Goal: Task Accomplishment & Management: Complete application form

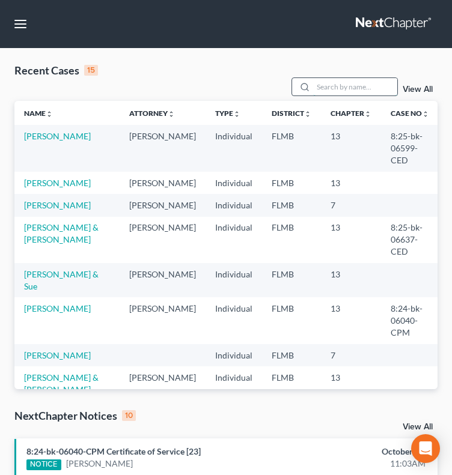
click at [357, 78] on input "search" at bounding box center [355, 86] width 84 height 17
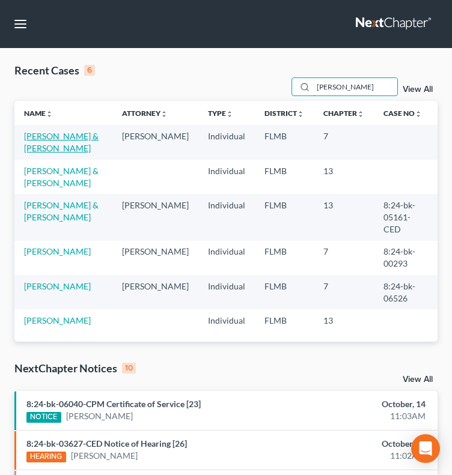
type input "[PERSON_NAME]"
click at [67, 131] on link "[PERSON_NAME] & [PERSON_NAME]" at bounding box center [61, 142] width 74 height 22
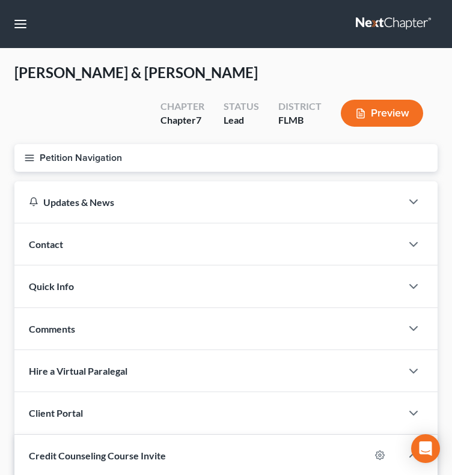
click at [27, 156] on icon "button" at bounding box center [29, 158] width 11 height 11
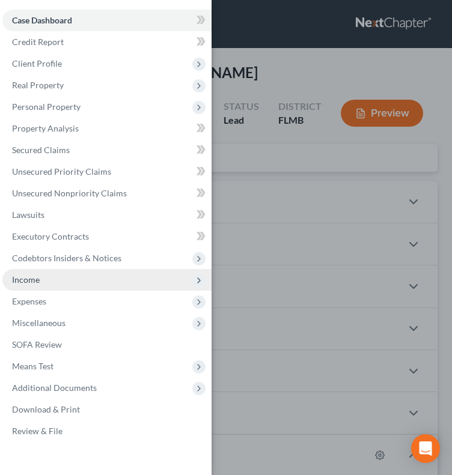
click at [39, 285] on span "Income" at bounding box center [106, 280] width 209 height 22
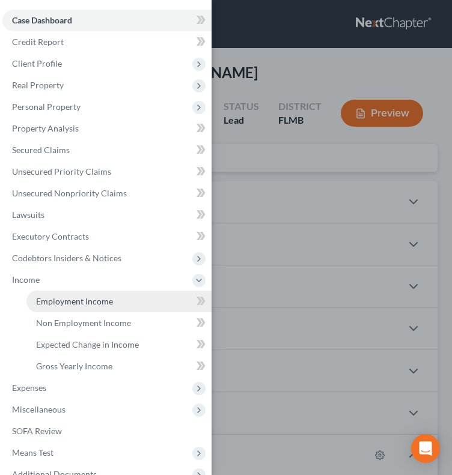
click at [62, 298] on span "Employment Income" at bounding box center [74, 301] width 77 height 10
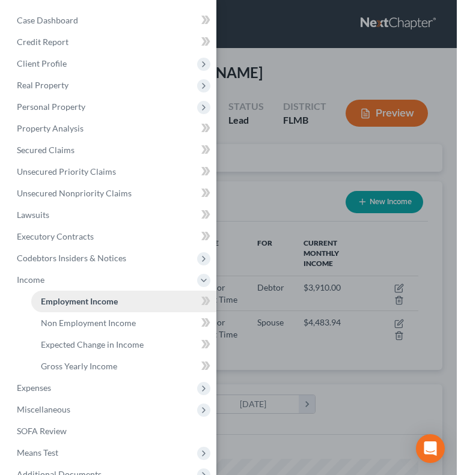
scroll to position [187, 399]
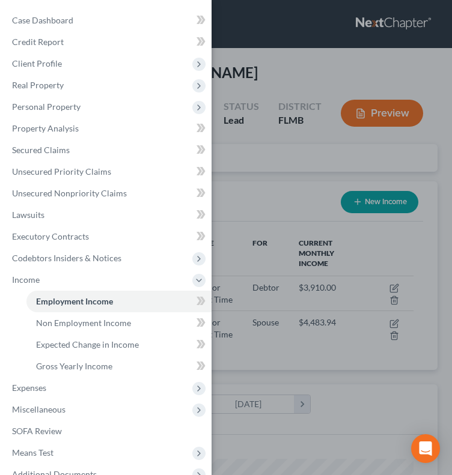
click at [271, 193] on div "Case Dashboard Payments Invoices Payments Payments Credit Report Client Profile" at bounding box center [226, 237] width 452 height 475
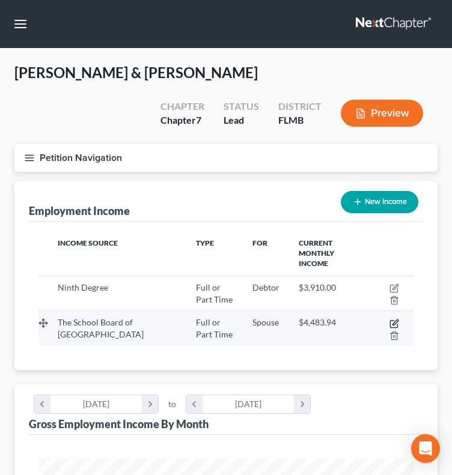
click at [397, 320] on icon "button" at bounding box center [394, 322] width 5 height 5
select select "0"
select select "9"
select select "2"
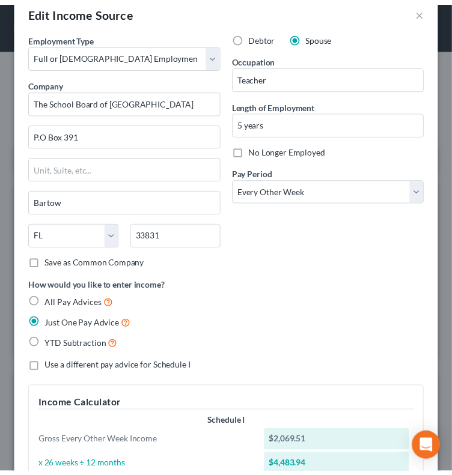
scroll to position [0, 0]
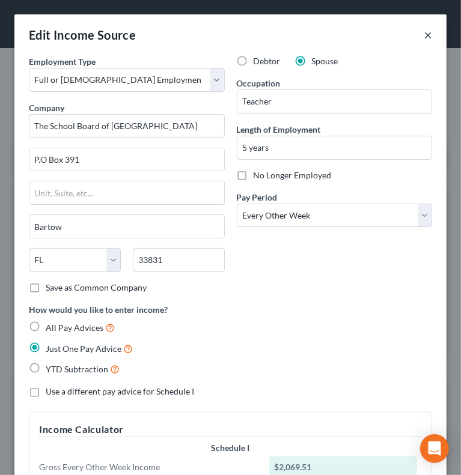
click at [424, 35] on button "×" at bounding box center [428, 35] width 8 height 14
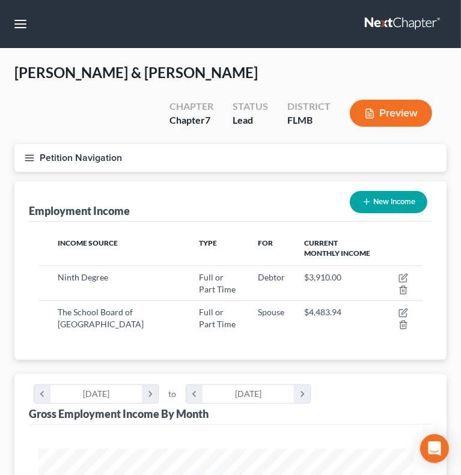
scroll to position [600589, 600377]
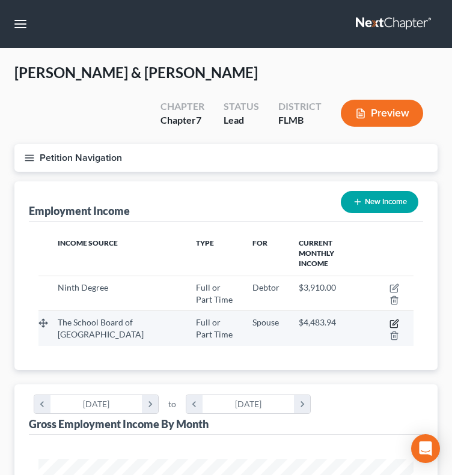
click at [392, 320] on icon "button" at bounding box center [394, 322] width 5 height 5
select select "0"
select select "9"
select select "2"
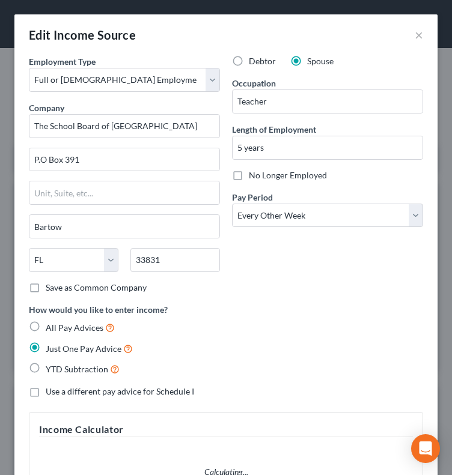
scroll to position [192, 408]
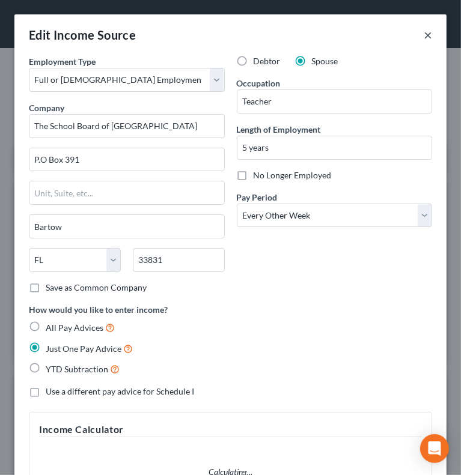
click at [424, 40] on button "×" at bounding box center [428, 35] width 8 height 14
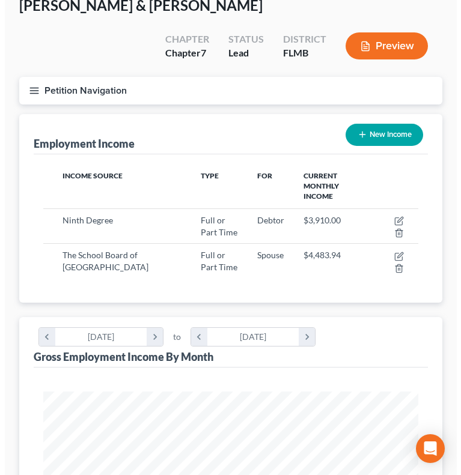
scroll to position [67, 0]
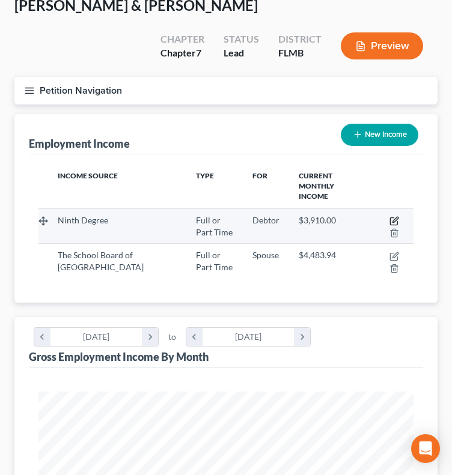
click at [394, 216] on icon "button" at bounding box center [394, 221] width 10 height 10
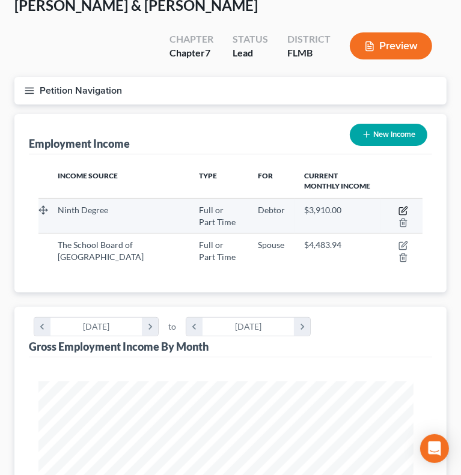
scroll to position [192, 408]
select select "0"
select select "10"
select select "1"
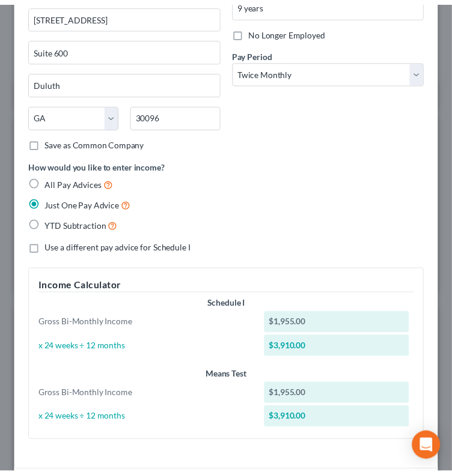
scroll to position [0, 0]
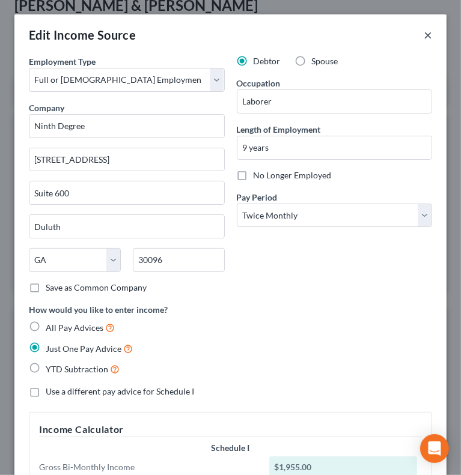
click at [424, 38] on button "×" at bounding box center [428, 35] width 8 height 14
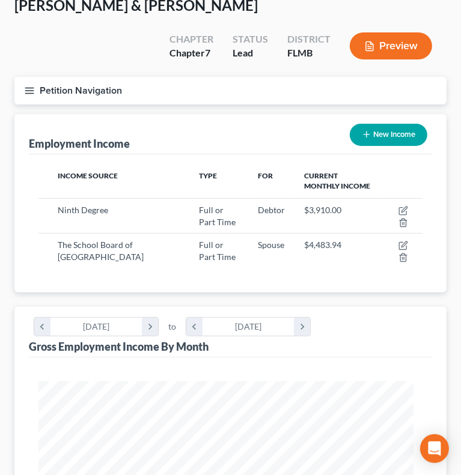
scroll to position [600589, 600377]
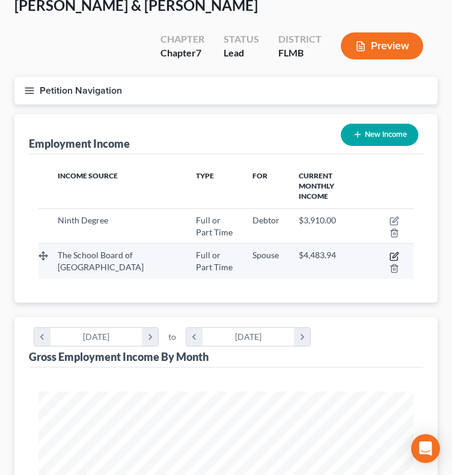
click at [392, 252] on icon "button" at bounding box center [394, 257] width 10 height 10
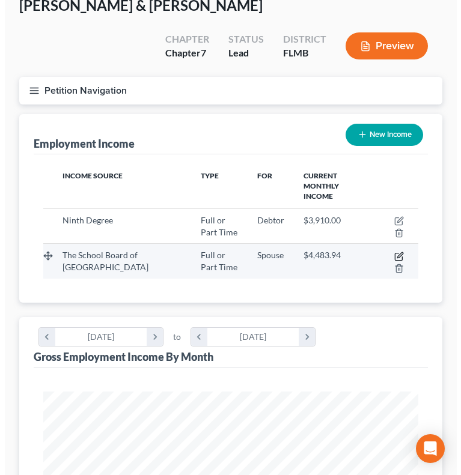
scroll to position [0, 0]
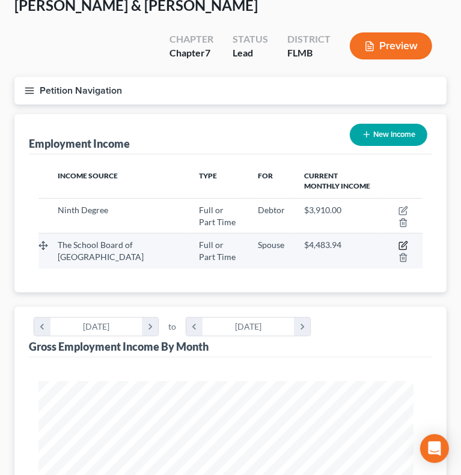
select select "0"
select select "9"
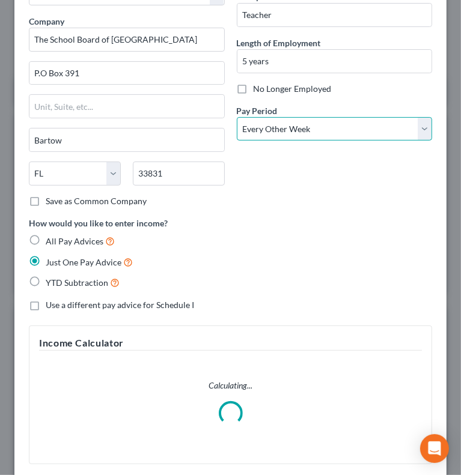
click at [370, 127] on select "Select Monthly Twice Monthly Every Other Week Weekly" at bounding box center [335, 129] width 196 height 24
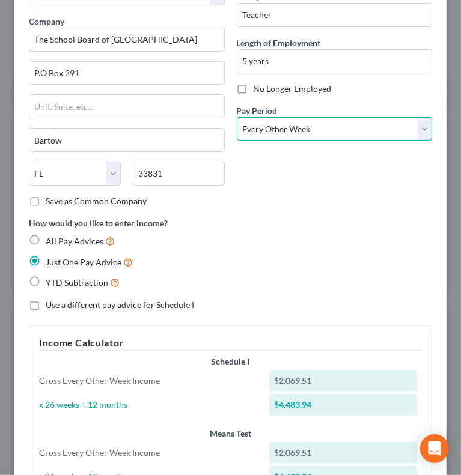
select select "0"
click at [237, 117] on select "Select Monthly Twice Monthly Every Other Week Weekly" at bounding box center [335, 129] width 196 height 24
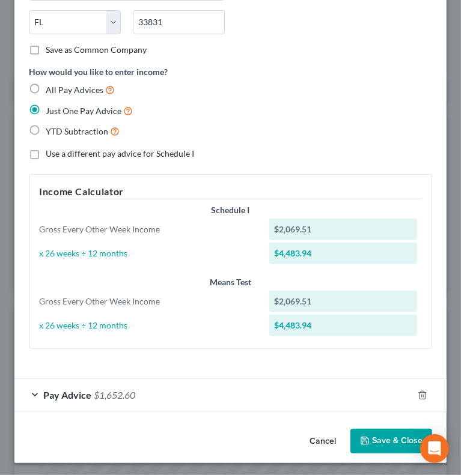
click at [373, 443] on button "Save & Close" at bounding box center [391, 441] width 82 height 25
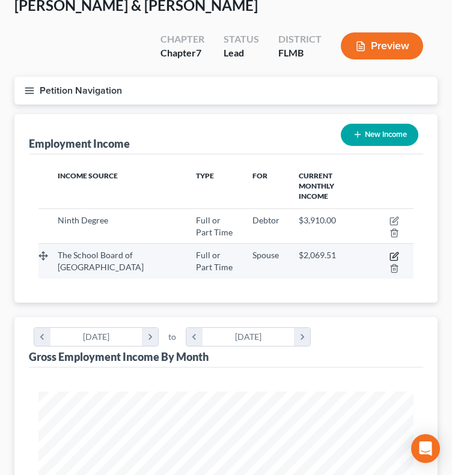
click at [392, 252] on icon "button" at bounding box center [394, 257] width 10 height 10
select select "0"
select select "9"
select select "0"
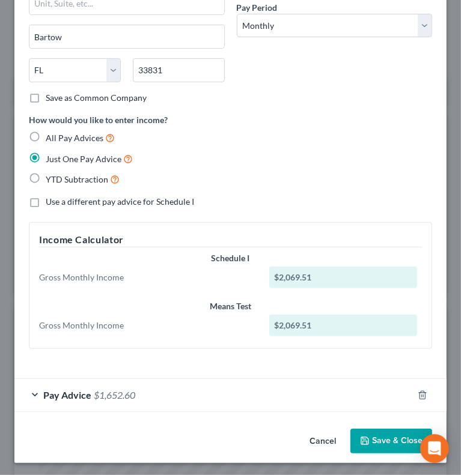
click at [70, 395] on span "Pay Advice" at bounding box center [67, 394] width 48 height 11
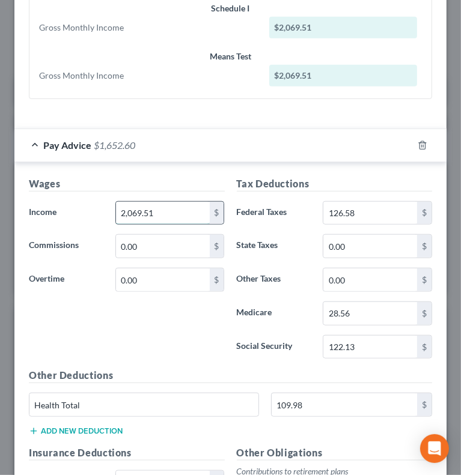
click at [159, 202] on input "2,069.51" at bounding box center [163, 213] width 94 height 23
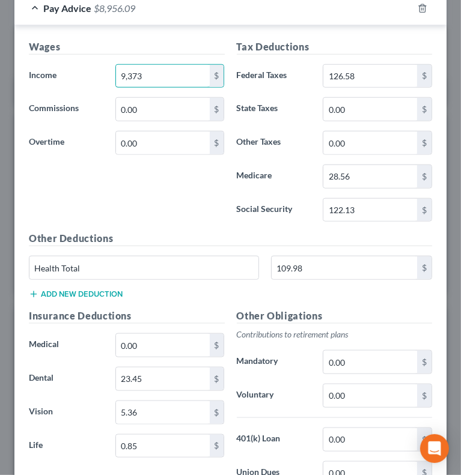
scroll to position [526, 0]
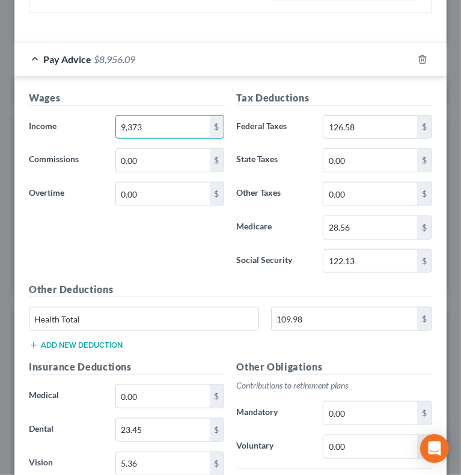
type input "9,373"
click at [348, 225] on input "28.56" at bounding box center [370, 227] width 94 height 23
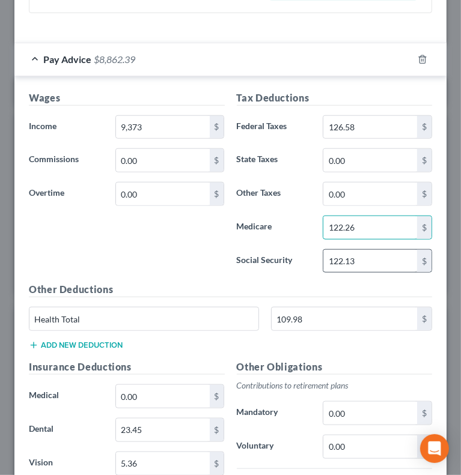
type input "122.26"
click at [384, 259] on input "122.13" at bounding box center [370, 261] width 94 height 23
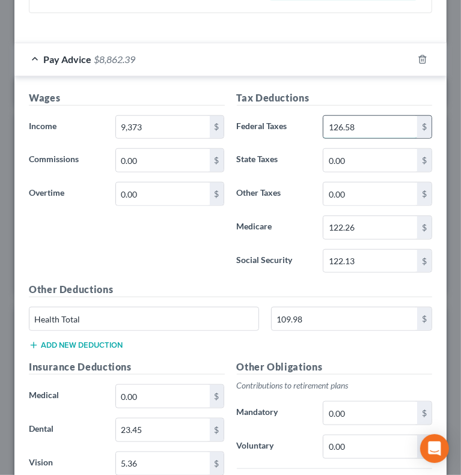
click at [377, 116] on input "126.58" at bounding box center [370, 127] width 94 height 23
type input "566.82"
click at [365, 252] on input "122.13" at bounding box center [370, 261] width 94 height 23
type input "522.74"
click at [205, 273] on div "Wages Income * 9,373 $ Commissions 0.00 $ Overtime 0.00 $" at bounding box center [127, 187] width 208 height 192
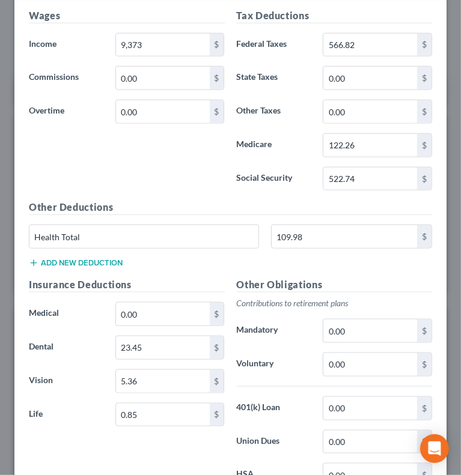
scroll to position [610, 0]
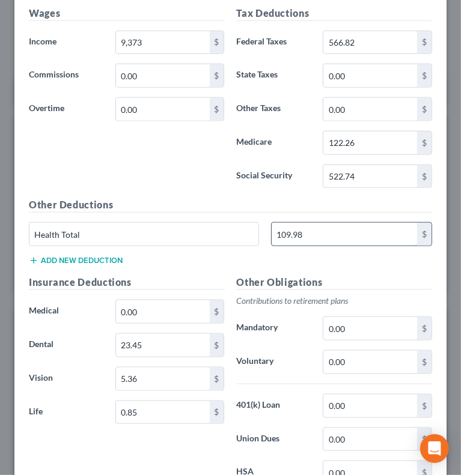
click at [315, 227] on input "109.98" at bounding box center [344, 234] width 145 height 23
click at [231, 252] on div "Other Deductions Health Total 109.98 $ Add new deduction" at bounding box center [230, 237] width 415 height 78
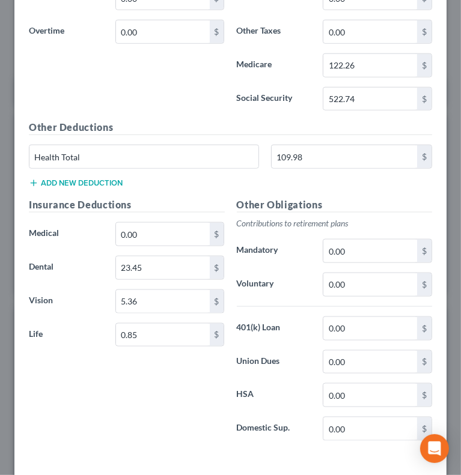
scroll to position [696, 0]
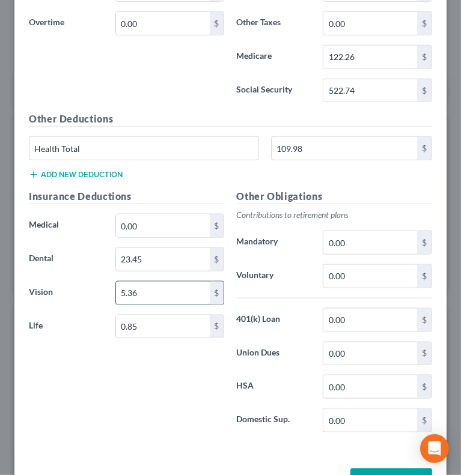
click at [166, 294] on input "5.36" at bounding box center [163, 293] width 94 height 23
type input "32.18"
click at [156, 319] on input "0.85" at bounding box center [163, 326] width 94 height 23
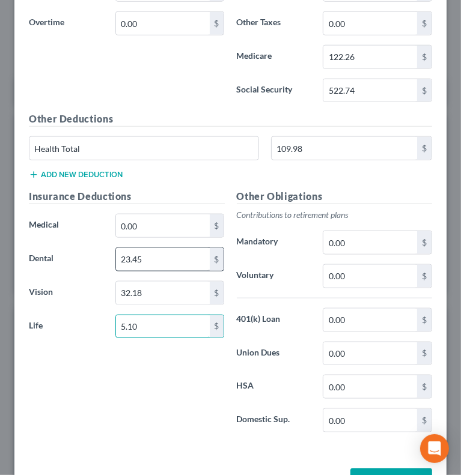
type input "5.10"
click at [165, 249] on input "23.45" at bounding box center [163, 259] width 94 height 23
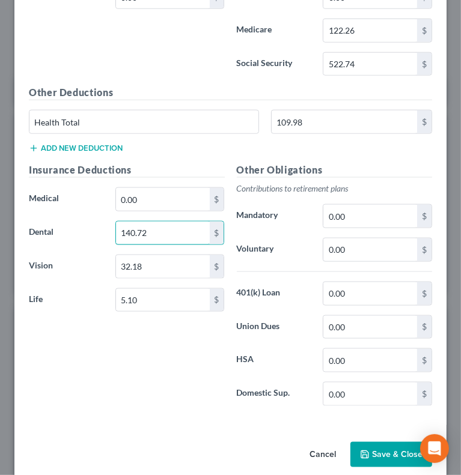
scroll to position [733, 0]
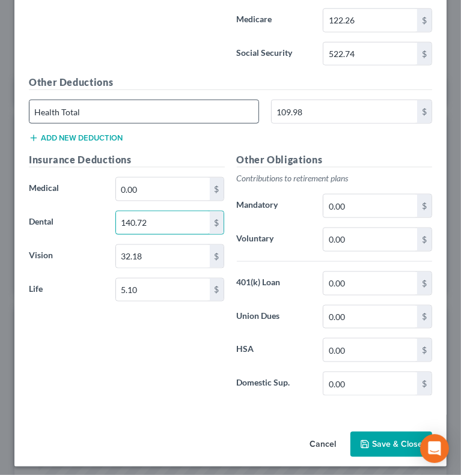
type input "140.72"
click at [102, 109] on input "Health Total" at bounding box center [143, 111] width 229 height 23
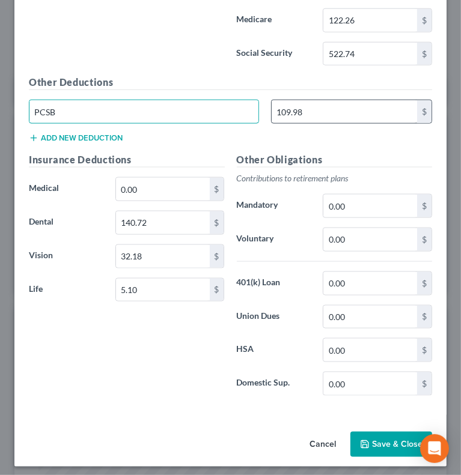
type input "PCSB"
click at [327, 115] on input "109.98" at bounding box center [344, 111] width 145 height 23
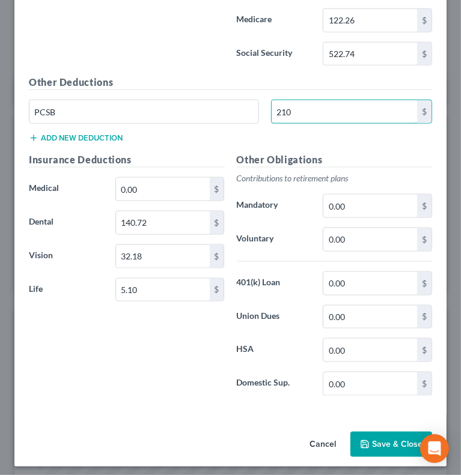
type input "210"
click at [97, 133] on button "Add new deduction" at bounding box center [76, 138] width 94 height 10
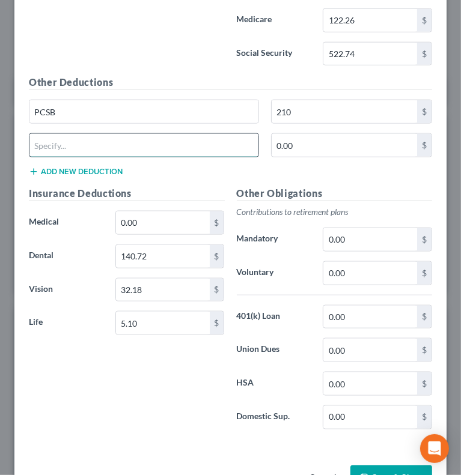
click at [79, 136] on input "text" at bounding box center [143, 145] width 229 height 23
type input "HA FRS"
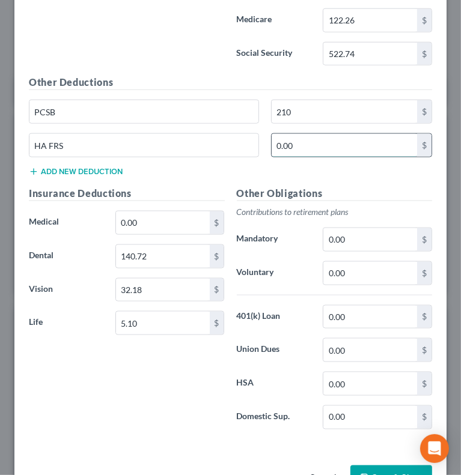
click at [319, 145] on input "0.00" at bounding box center [344, 145] width 145 height 23
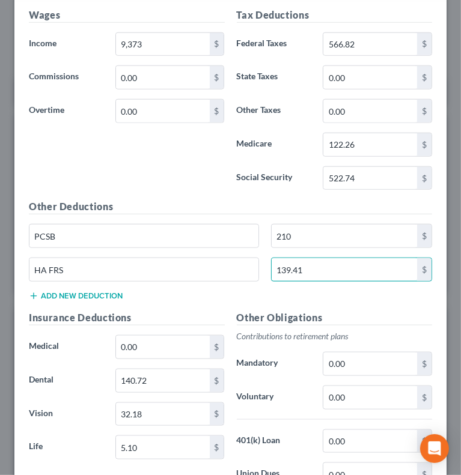
scroll to position [767, 0]
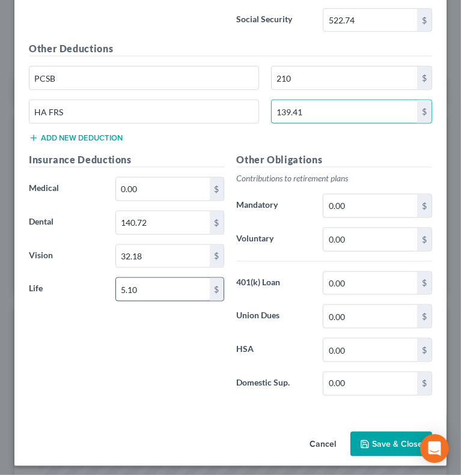
type input "139.41"
click at [163, 282] on input "5.10" at bounding box center [163, 289] width 94 height 23
type input "3.92"
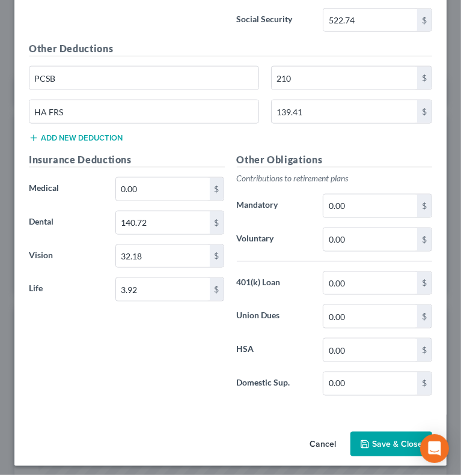
click at [115, 134] on button "Add new deduction" at bounding box center [76, 138] width 94 height 10
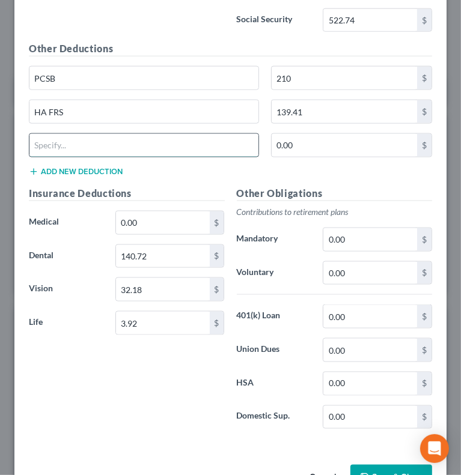
click at [102, 136] on input "text" at bounding box center [143, 145] width 229 height 23
type input "Dependent Life"
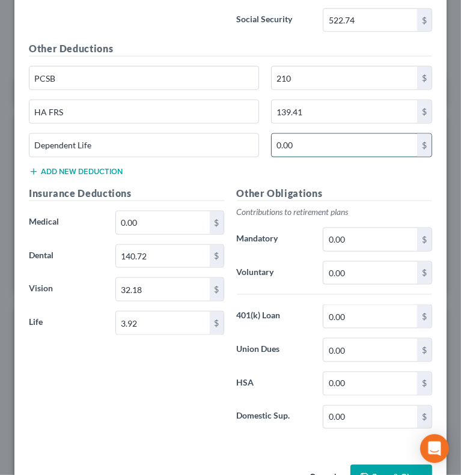
click at [327, 141] on input "0.00" at bounding box center [344, 145] width 145 height 23
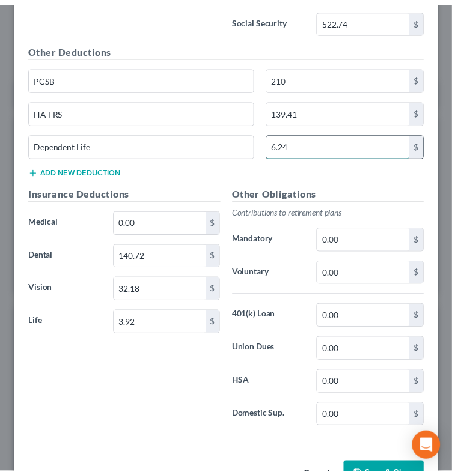
scroll to position [800, 0]
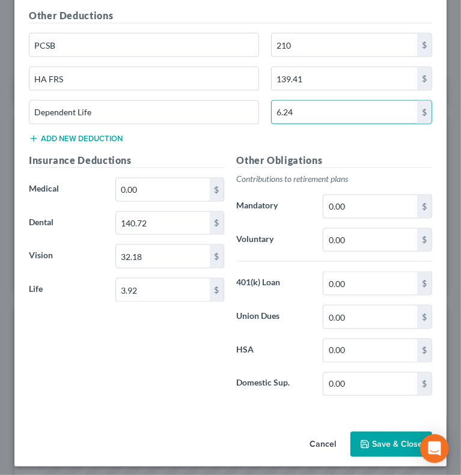
type input "6.24"
click at [382, 437] on button "Save & Close" at bounding box center [391, 444] width 82 height 25
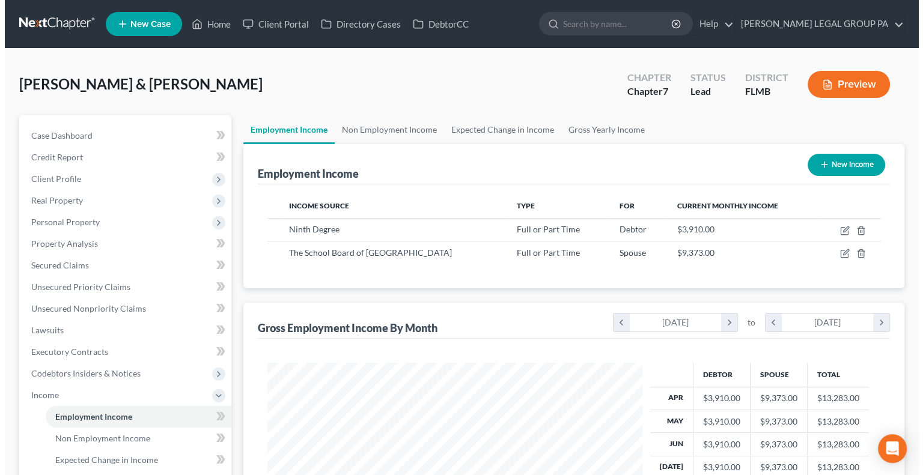
scroll to position [214, 371]
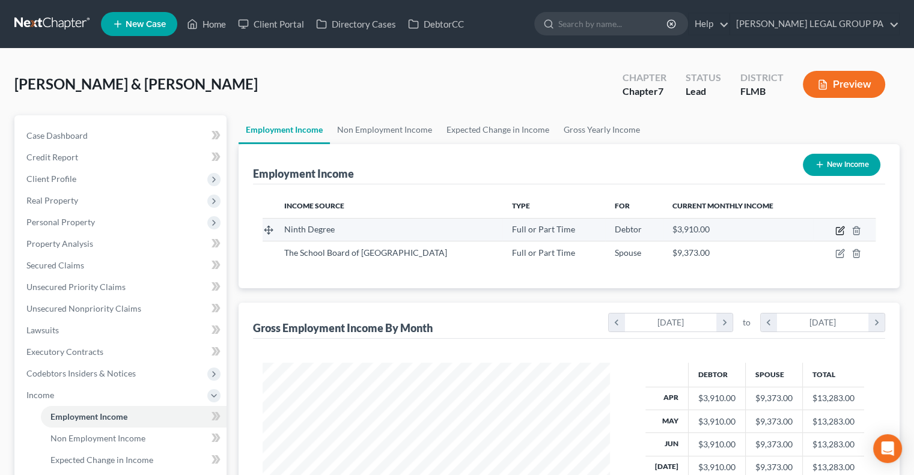
click at [460, 231] on icon "button" at bounding box center [840, 231] width 10 height 10
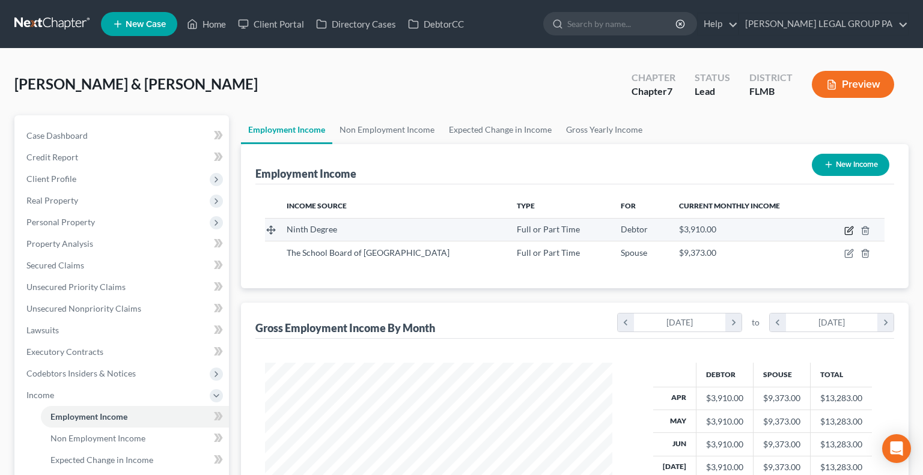
select select "0"
select select "10"
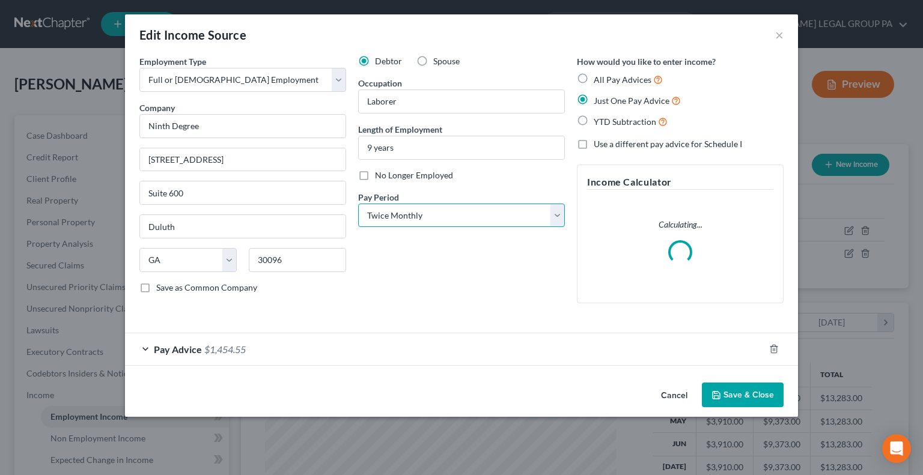
click at [460, 204] on select "Select Monthly Twice Monthly Every Other Week Weekly" at bounding box center [461, 216] width 207 height 24
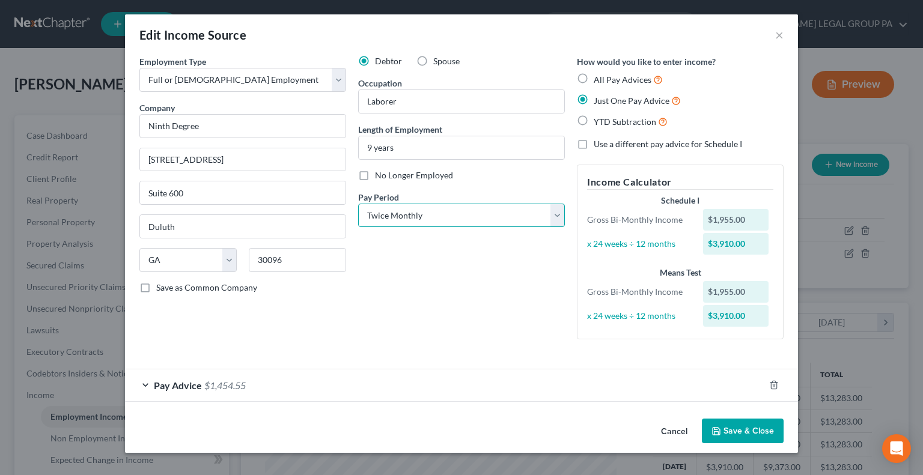
select select "3"
click at [358, 204] on select "Select Monthly Twice Monthly Every Other Week Weekly" at bounding box center [461, 216] width 207 height 24
click at [460, 428] on button "Save & Close" at bounding box center [743, 431] width 82 height 25
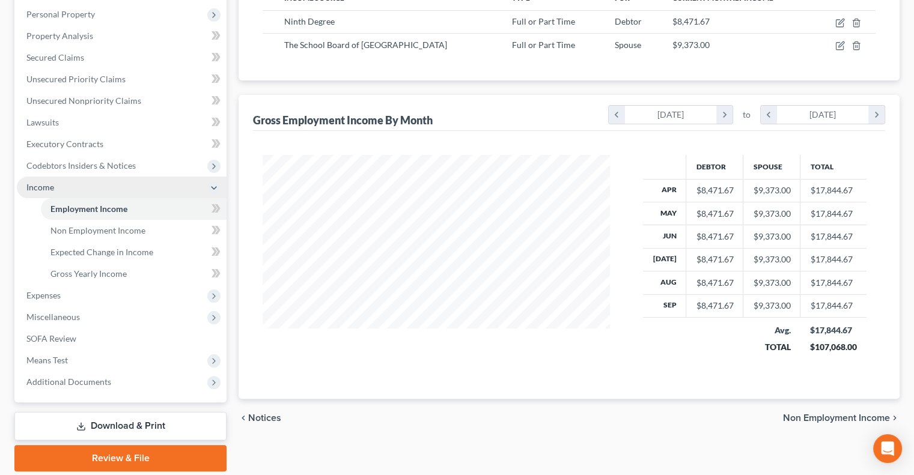
scroll to position [209, 0]
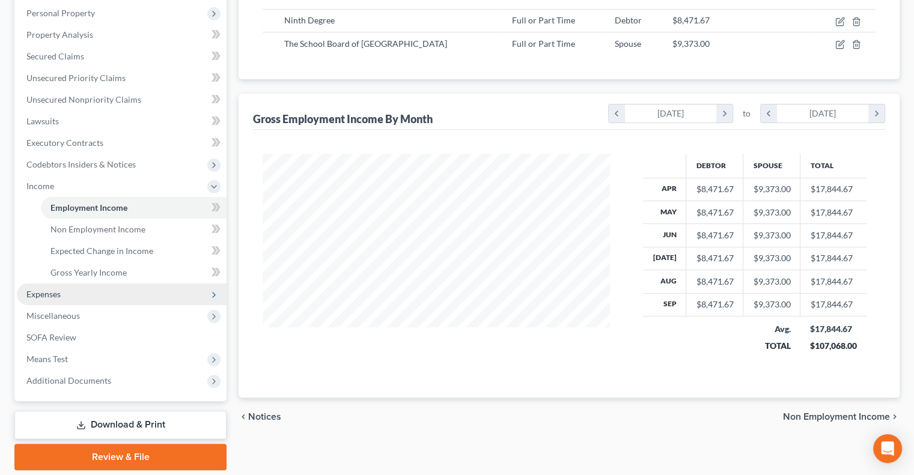
click at [71, 297] on span "Expenses" at bounding box center [122, 295] width 210 height 22
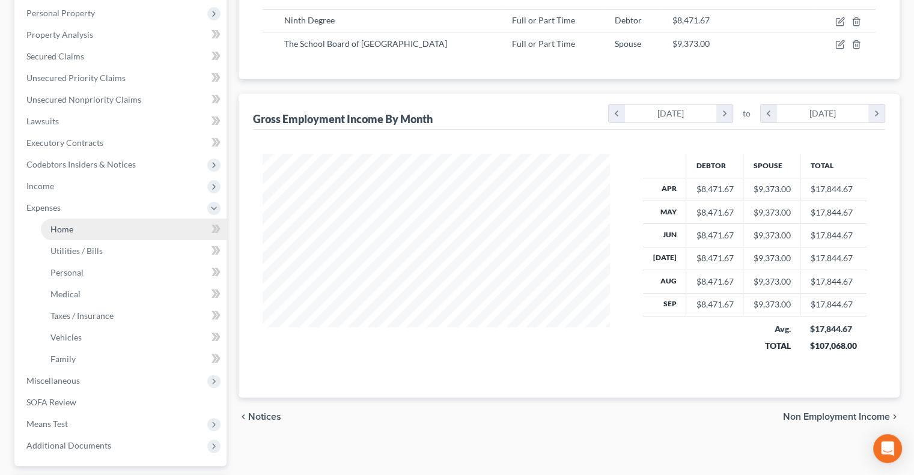
click at [86, 233] on link "Home" at bounding box center [134, 230] width 186 height 22
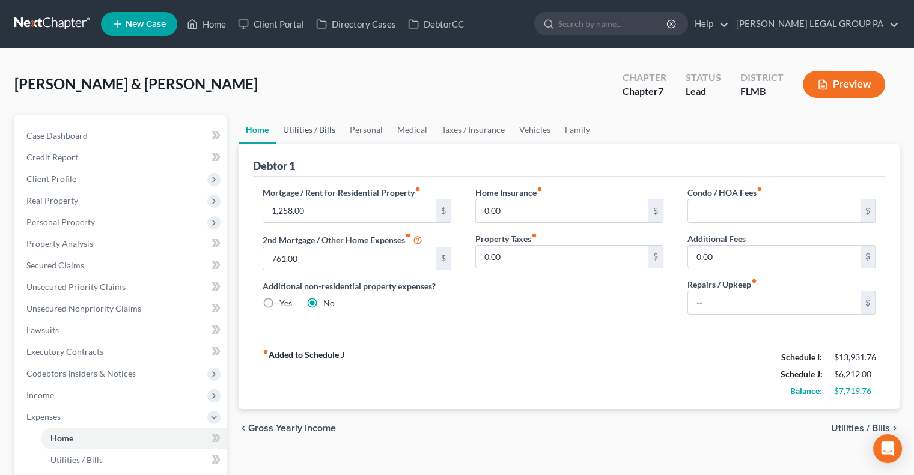
click at [317, 135] on link "Utilities / Bills" at bounding box center [309, 129] width 67 height 29
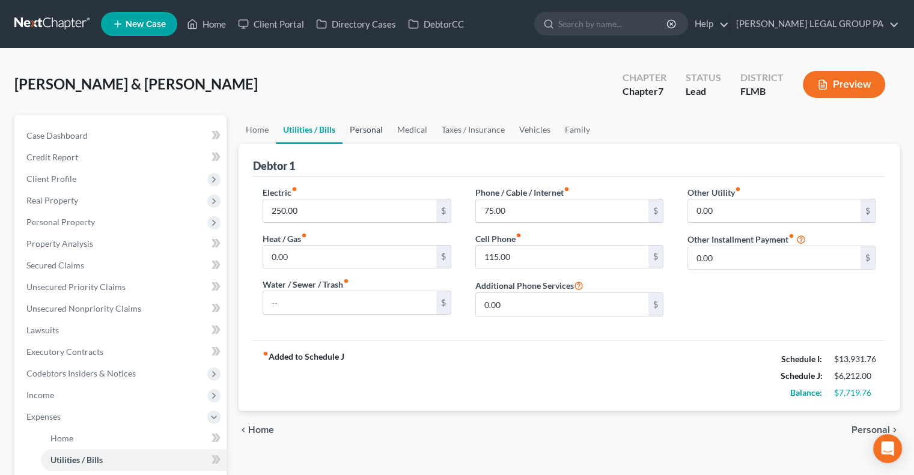
click at [370, 133] on link "Personal" at bounding box center [365, 129] width 47 height 29
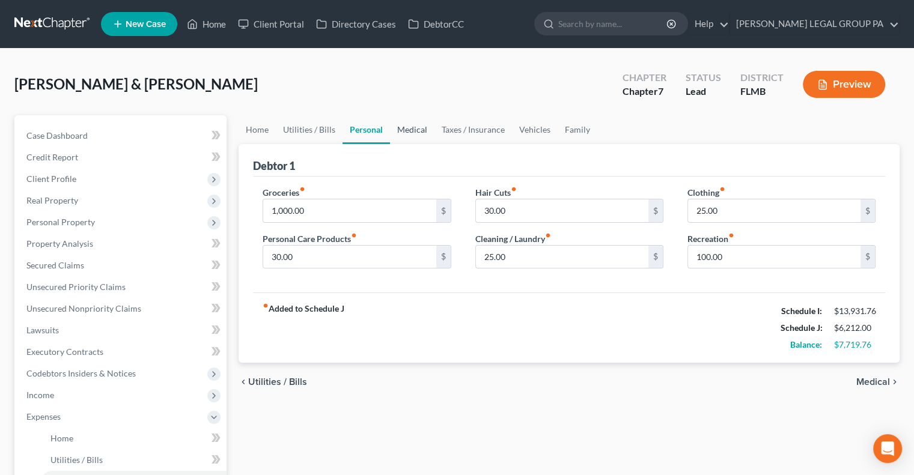
click at [406, 130] on link "Medical" at bounding box center [412, 129] width 44 height 29
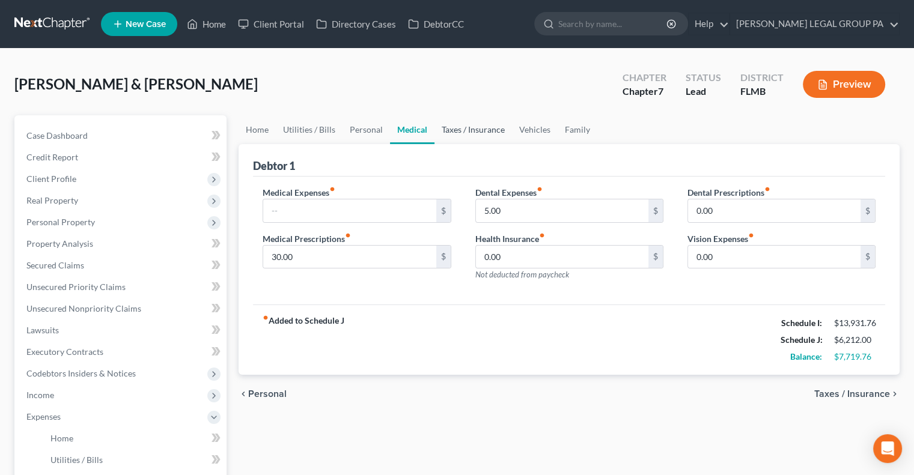
click at [460, 121] on link "Taxes / Insurance" at bounding box center [473, 129] width 78 height 29
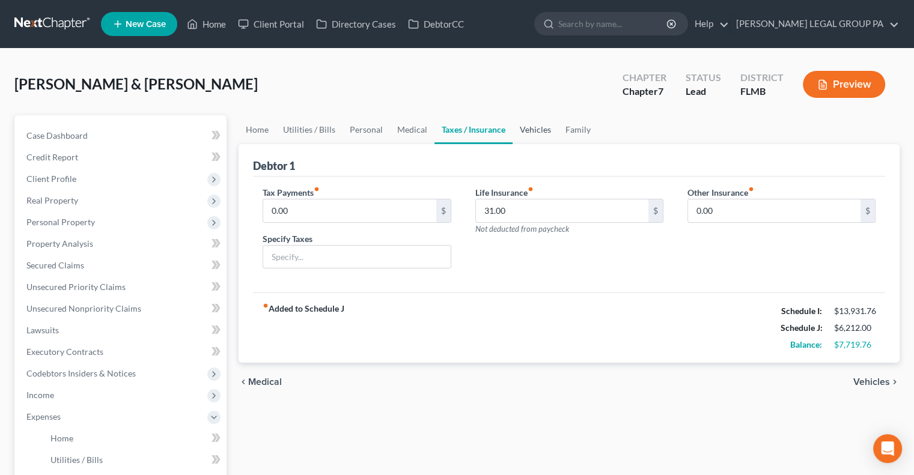
click at [460, 132] on link "Vehicles" at bounding box center [535, 129] width 46 height 29
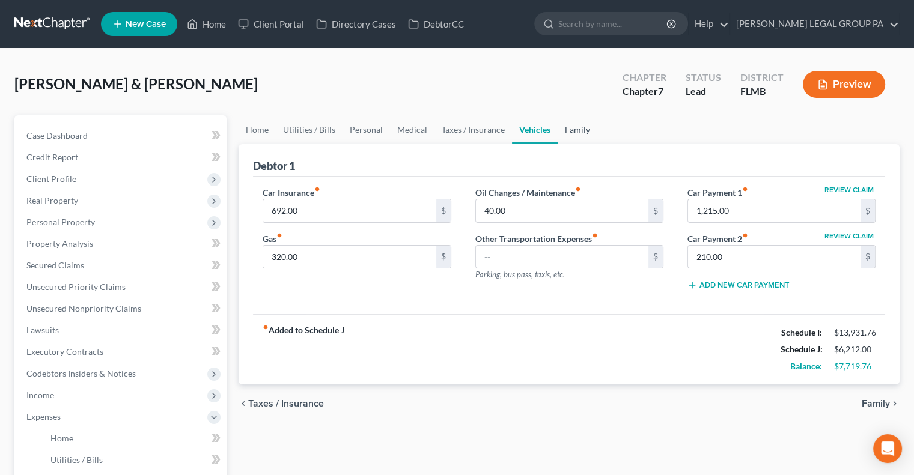
click at [460, 133] on link "Family" at bounding box center [578, 129] width 40 height 29
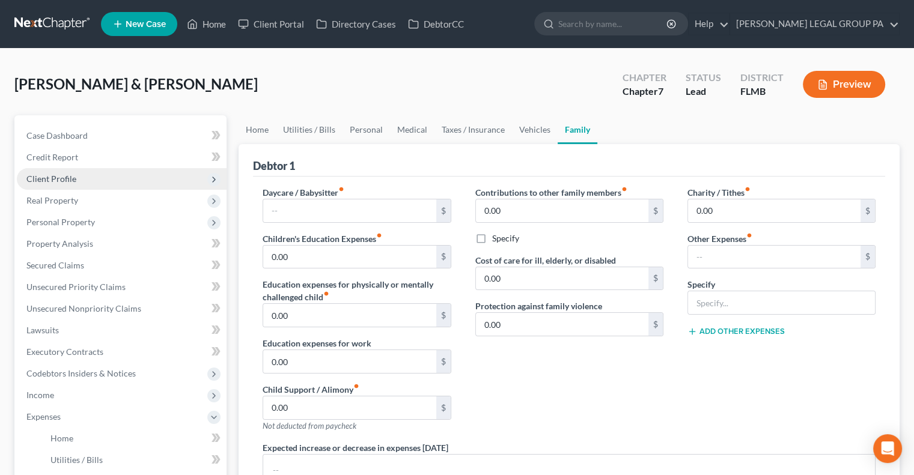
click at [129, 178] on span "Client Profile" at bounding box center [122, 179] width 210 height 22
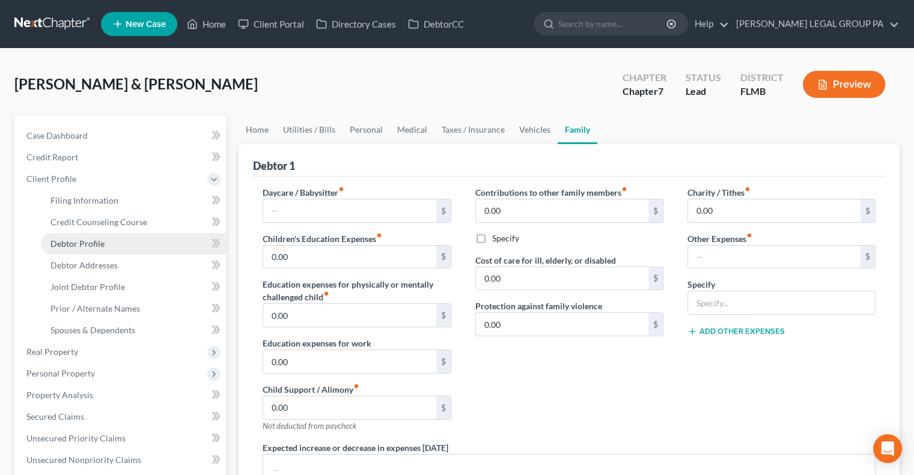
click at [132, 243] on link "Debtor Profile" at bounding box center [134, 244] width 186 height 22
select select "1"
select select "3"
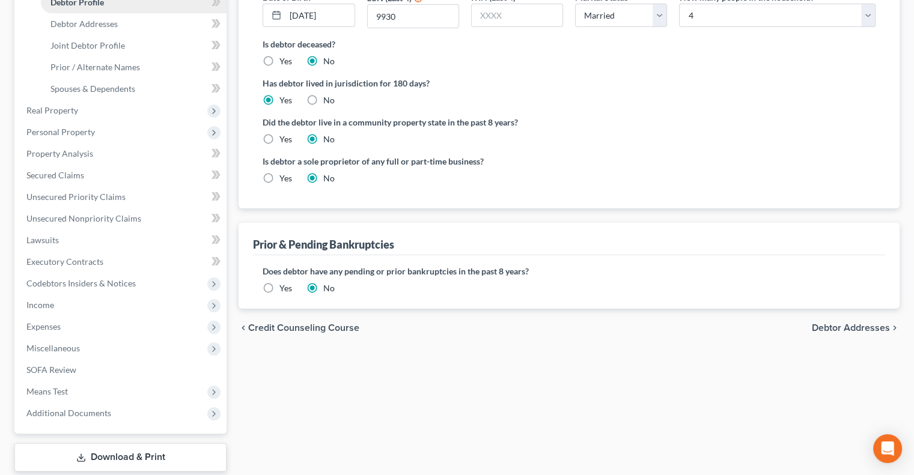
scroll to position [248, 0]
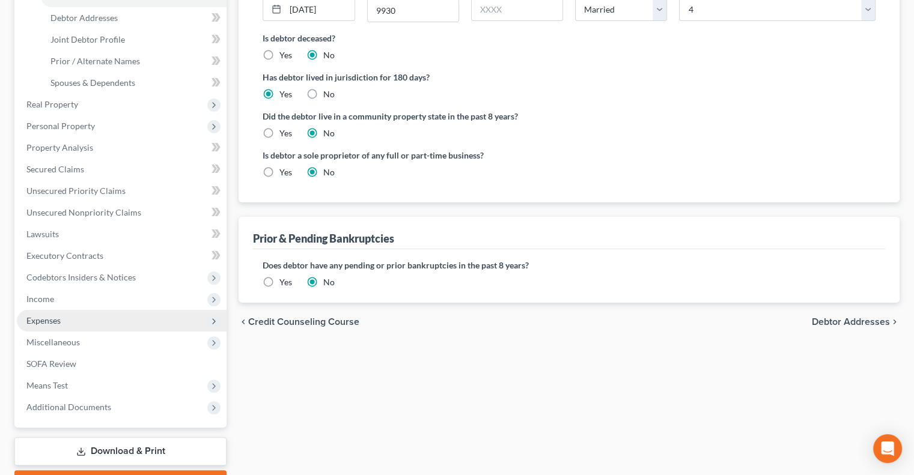
click at [59, 324] on span "Expenses" at bounding box center [43, 320] width 34 height 10
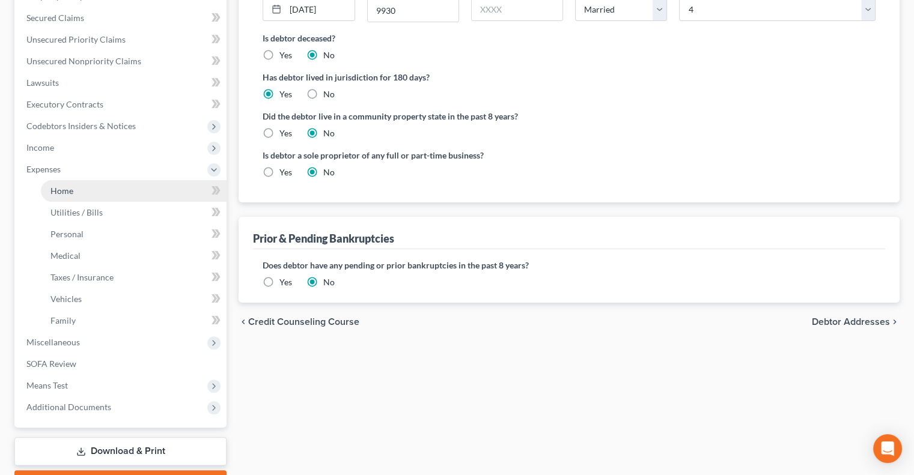
click at [80, 188] on link "Home" at bounding box center [134, 191] width 186 height 22
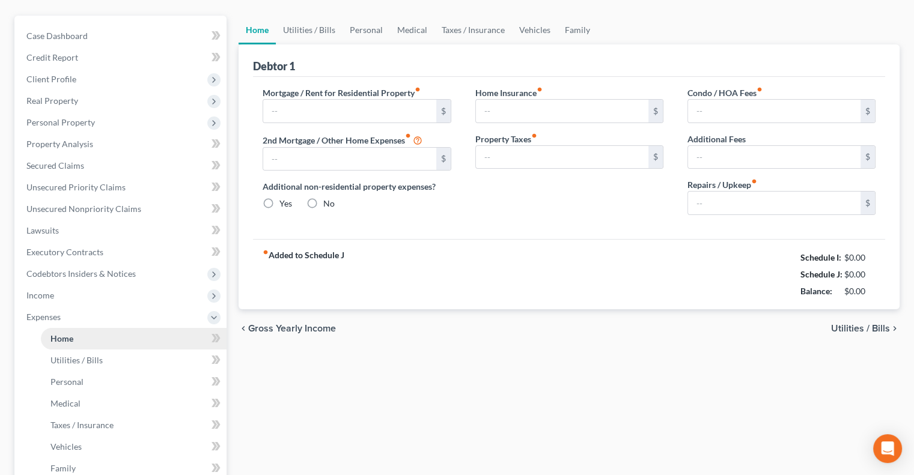
type input "1,258.00"
type input "761.00"
radio input "true"
type input "0.00"
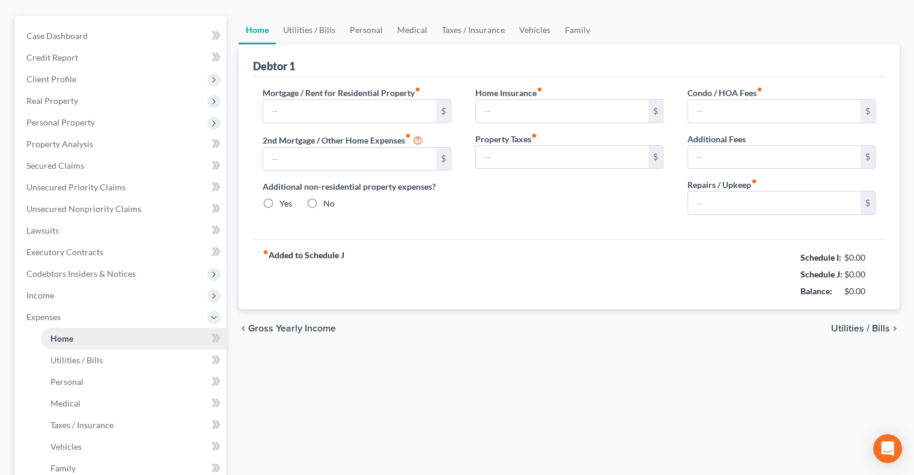
type input "0.00"
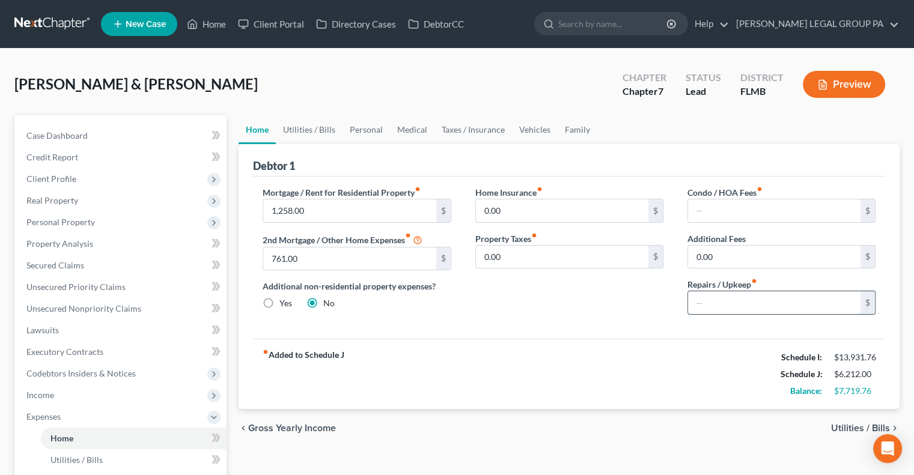
click at [460, 300] on input "text" at bounding box center [774, 302] width 172 height 23
type input "300"
click at [460, 296] on div "Home Insurance fiber_manual_record 0.00 $ Property Taxes fiber_manual_record 0.…" at bounding box center [569, 255] width 212 height 138
click at [322, 129] on link "Utilities / Bills" at bounding box center [309, 129] width 67 height 29
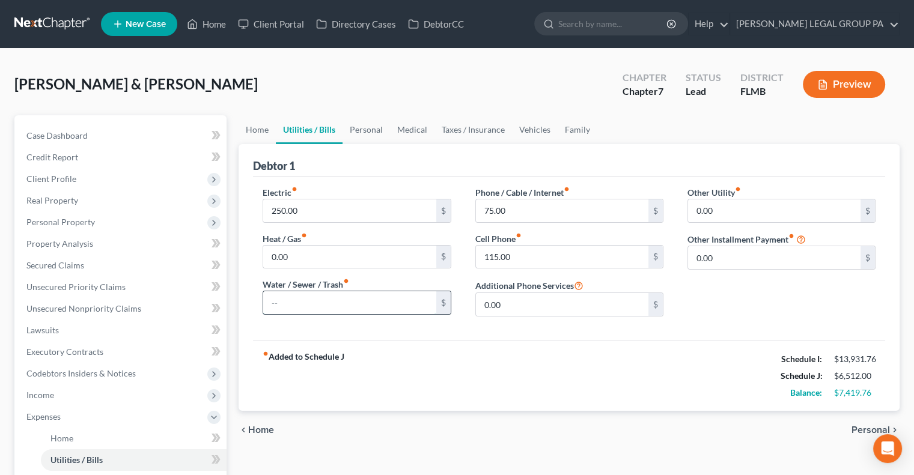
click at [345, 305] on input "text" at bounding box center [349, 302] width 172 height 23
type input "120"
click at [418, 350] on div "fiber_manual_record Added to Schedule J Schedule I: $13,931.76 Schedule J: $6,6…" at bounding box center [569, 376] width 632 height 70
click at [460, 210] on input "75.00" at bounding box center [562, 210] width 172 height 23
type input "250"
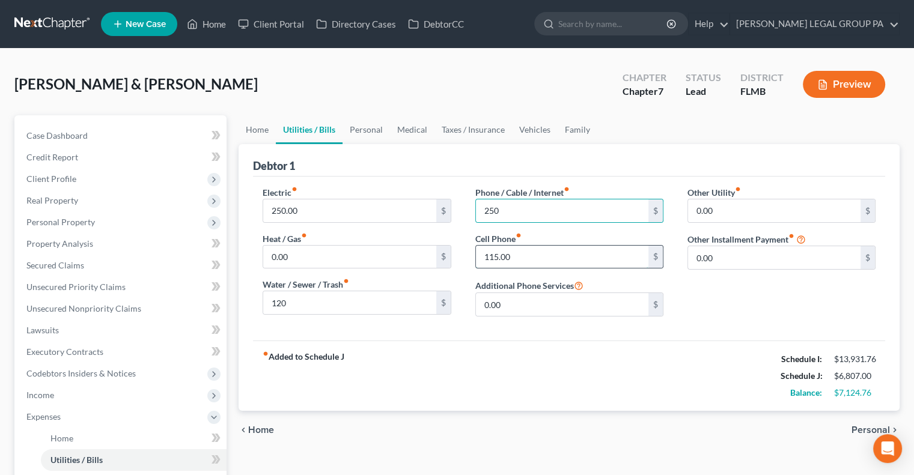
click at [460, 251] on input "115.00" at bounding box center [562, 257] width 172 height 23
type input "300"
click at [460, 230] on div "Phone / Cable / Internet fiber_manual_record 250 $ Cell Phone fiber_manual_reco…" at bounding box center [569, 256] width 212 height 140
click at [370, 130] on link "Personal" at bounding box center [365, 129] width 47 height 29
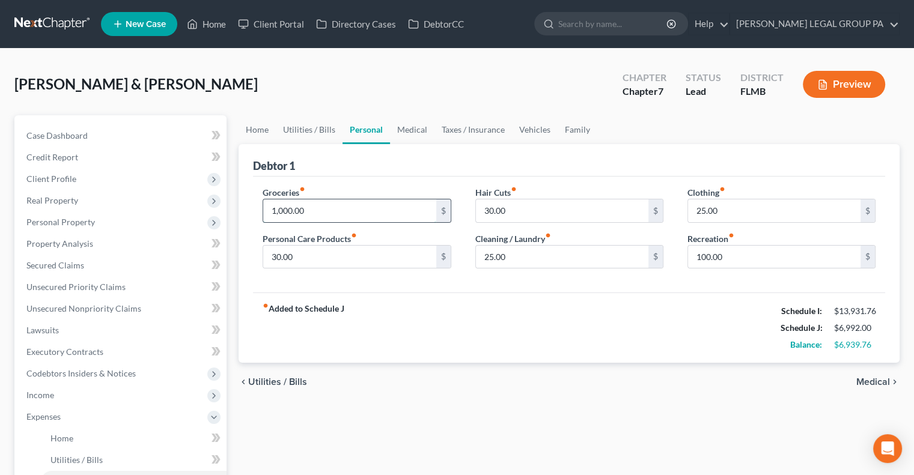
click at [349, 213] on input "1,000.00" at bounding box center [349, 210] width 172 height 23
type input "1,700"
click at [373, 190] on div "Groceries fiber_manual_record 1,700 $" at bounding box center [357, 204] width 188 height 37
click at [311, 266] on input "30.00" at bounding box center [349, 257] width 172 height 23
type input "50"
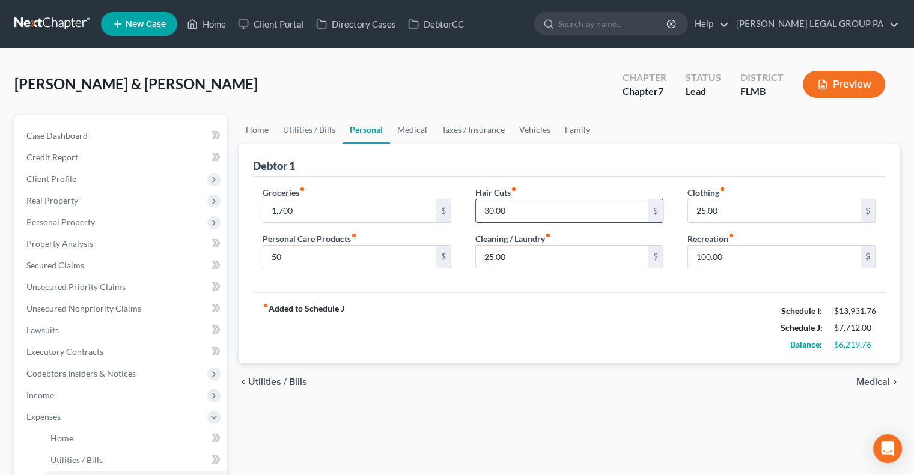
click at [460, 206] on input "30.00" at bounding box center [562, 210] width 172 height 23
type input "50"
click at [460, 248] on input "25.00" at bounding box center [562, 257] width 172 height 23
type input "5"
type input "75"
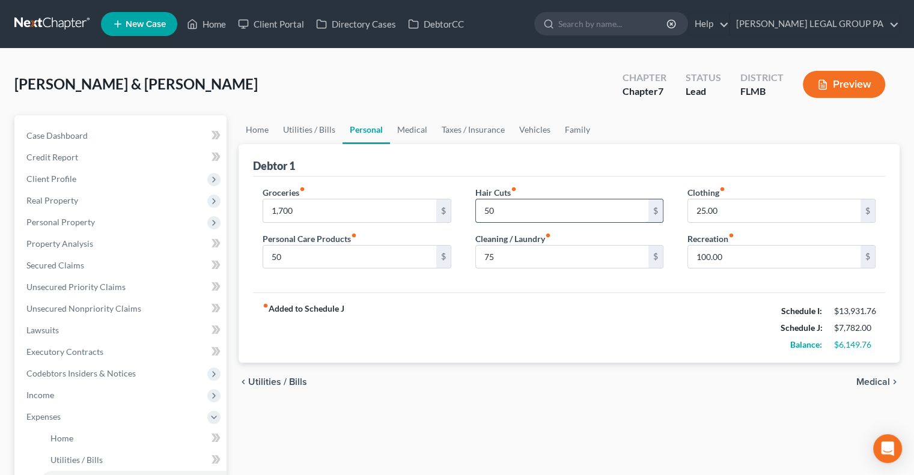
click at [460, 208] on input "50" at bounding box center [562, 210] width 172 height 23
type input "80"
click at [460, 153] on div "Debtor 1" at bounding box center [569, 160] width 632 height 32
click at [460, 208] on input "25.00" at bounding box center [774, 210] width 172 height 23
type input "45"
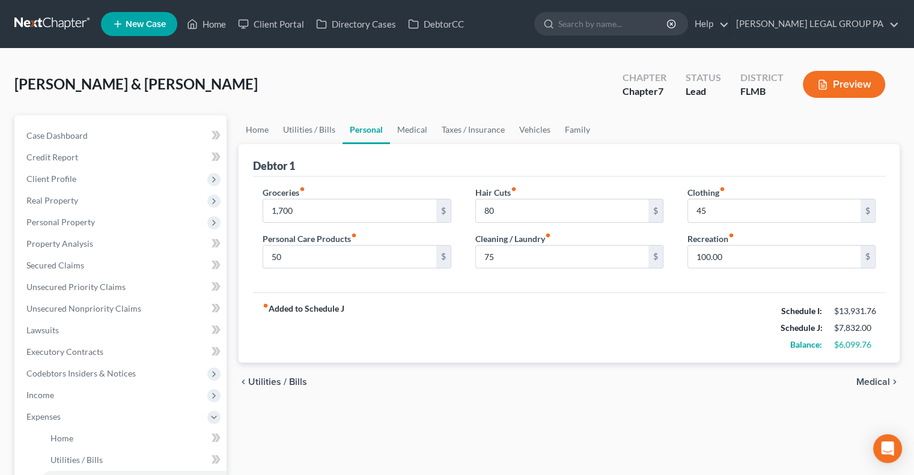
click at [460, 120] on ul "Home Utilities / Bills Personal Medical Taxes / Insurance Vehicles Family" at bounding box center [569, 129] width 661 height 29
click at [460, 263] on input "100.00" at bounding box center [774, 257] width 172 height 23
type input "250"
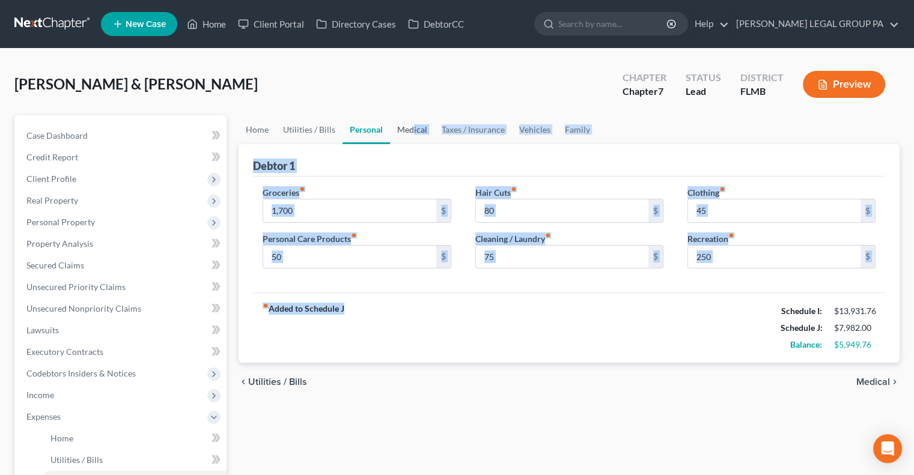
drag, startPoint x: 697, startPoint y: 315, endPoint x: 413, endPoint y: 129, distance: 339.8
click at [413, 129] on ui-view "Home Utilities / Bills Personal Medical Taxes / Insurance Vehicles Family Debto…" at bounding box center [569, 258] width 661 height 287
click at [404, 132] on link "Medical" at bounding box center [412, 129] width 44 height 29
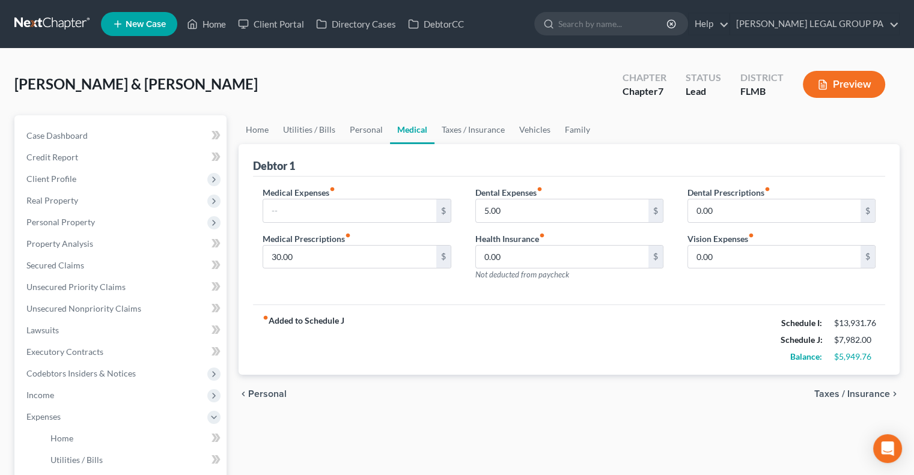
click at [406, 92] on div "[PERSON_NAME] & [PERSON_NAME] Upgraded Chapter Chapter 7 Status Lead District […" at bounding box center [456, 89] width 885 height 52
click at [459, 127] on link "Taxes / Insurance" at bounding box center [473, 129] width 78 height 29
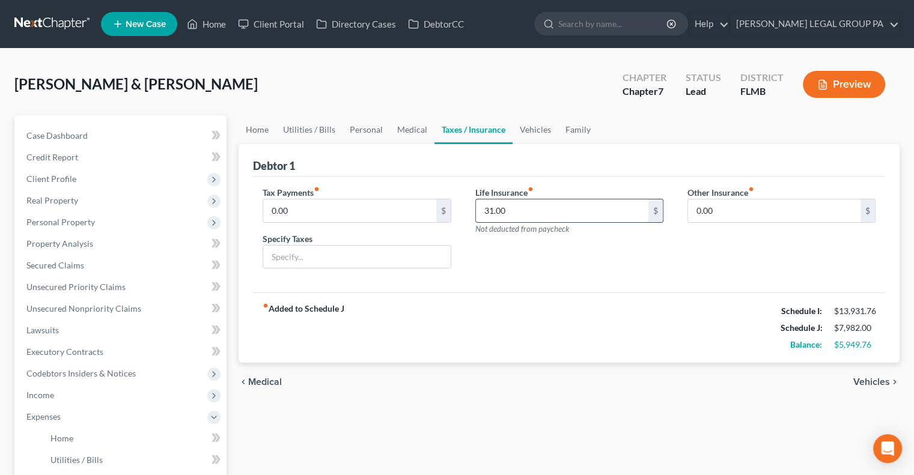
click at [460, 207] on input "31.00" at bounding box center [562, 210] width 172 height 23
type input "131"
click at [460, 282] on div "Tax Payments fiber_manual_record 0.00 $ Specify Taxes Life Insurance fiber_manu…" at bounding box center [569, 235] width 632 height 117
click at [460, 127] on link "Vehicles" at bounding box center [535, 129] width 46 height 29
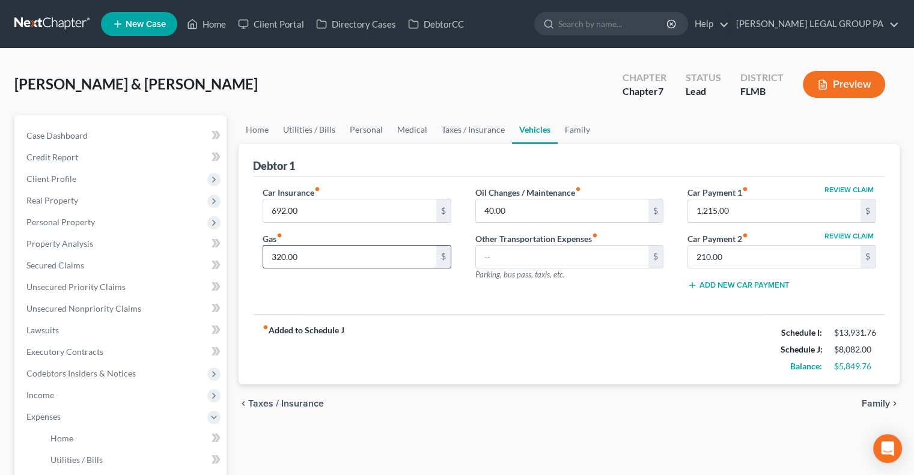
click at [335, 260] on input "320.00" at bounding box center [349, 257] width 172 height 23
click at [384, 319] on div "fiber_manual_record Added to Schedule J Schedule I: $13,931.76 Schedule J: $8,3…" at bounding box center [569, 349] width 632 height 70
click at [320, 264] on input "620" at bounding box center [349, 257] width 172 height 23
type input "650"
click at [369, 305] on div "Car Insurance fiber_manual_record 692.00 $ Gas fiber_manual_record 650 $ Oil Ch…" at bounding box center [569, 246] width 632 height 138
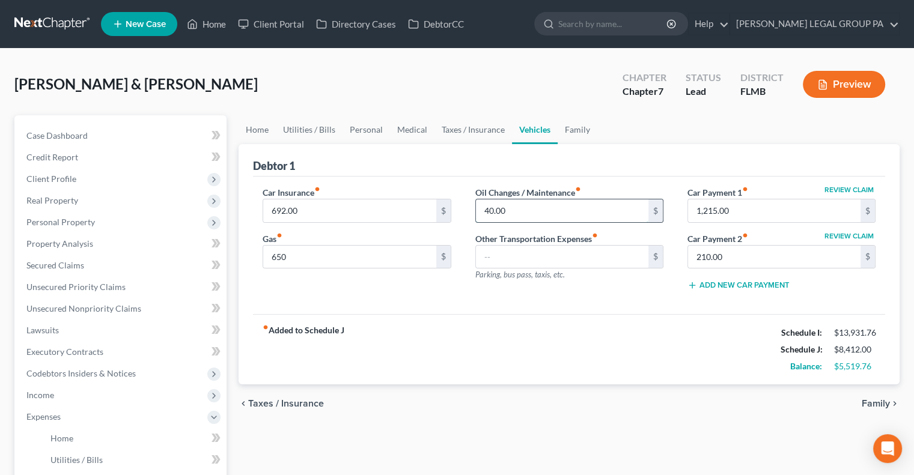
click at [460, 215] on input "40.00" at bounding box center [562, 210] width 172 height 23
type input "55"
click at [460, 158] on div "Debtor 1" at bounding box center [569, 160] width 632 height 32
click at [460, 129] on link "Family" at bounding box center [578, 129] width 40 height 29
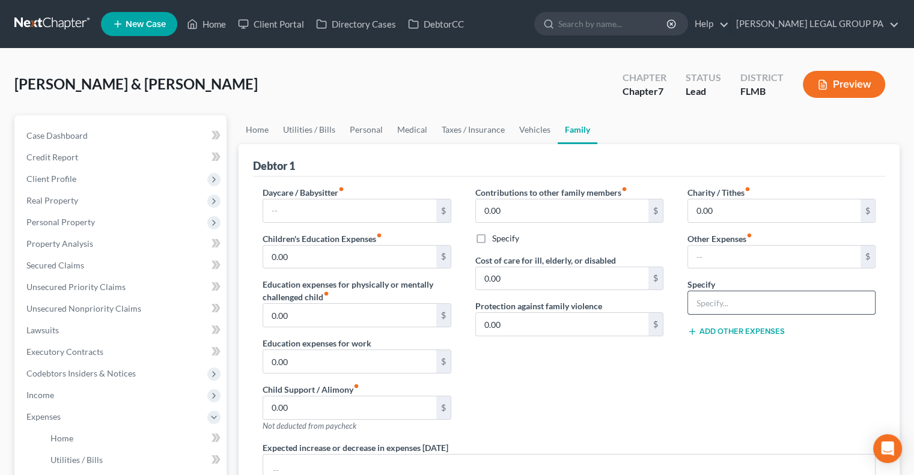
click at [460, 305] on input "text" at bounding box center [781, 302] width 187 height 23
type input "Streaming services"
click at [460, 349] on div "Charity / Tithes fiber_manual_record 0.00 $ Other Expenses fiber_manual_record …" at bounding box center [781, 313] width 212 height 255
click at [460, 257] on input "text" at bounding box center [774, 257] width 172 height 23
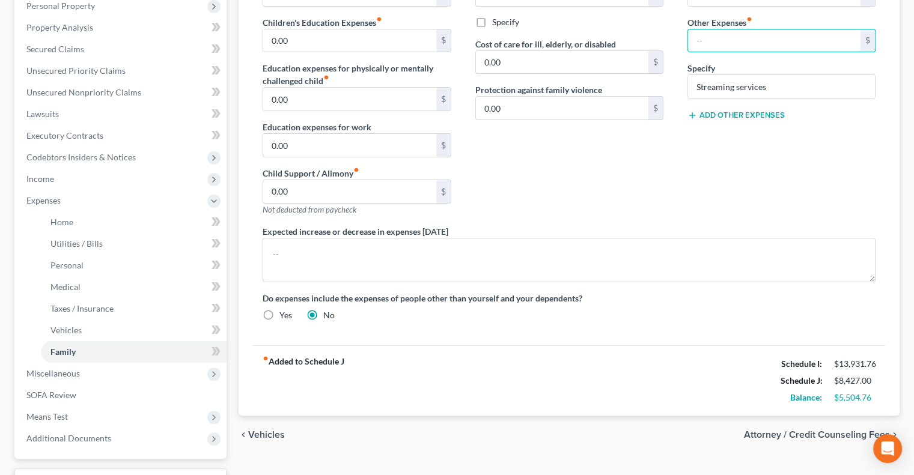
scroll to position [25, 0]
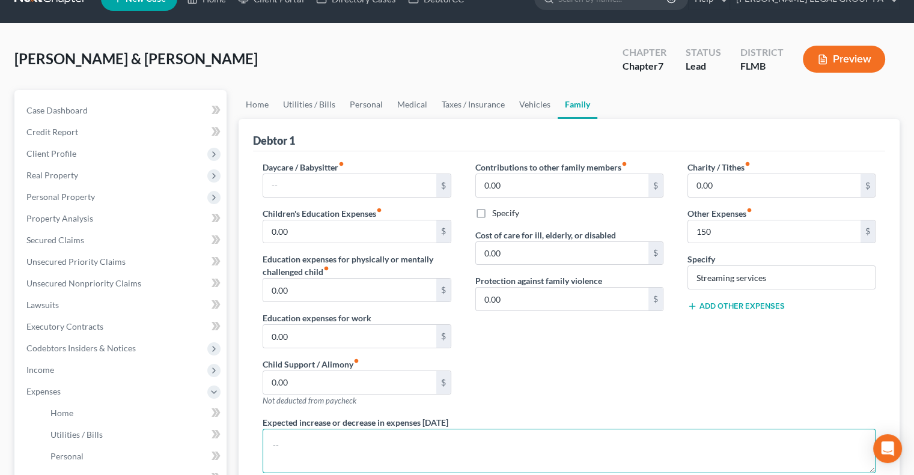
click at [460, 434] on textarea at bounding box center [569, 451] width 613 height 44
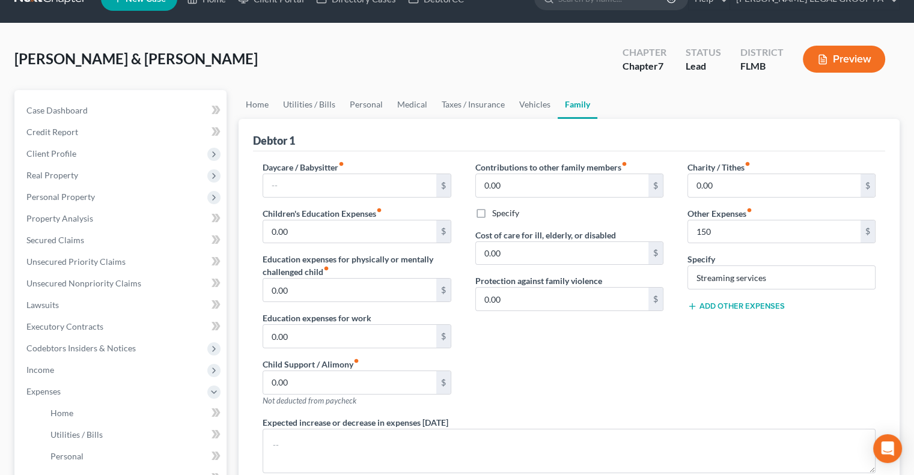
click at [460, 397] on div "Charity / Tithes fiber_manual_record 0.00 $ Other Expenses fiber_manual_record …" at bounding box center [781, 288] width 212 height 255
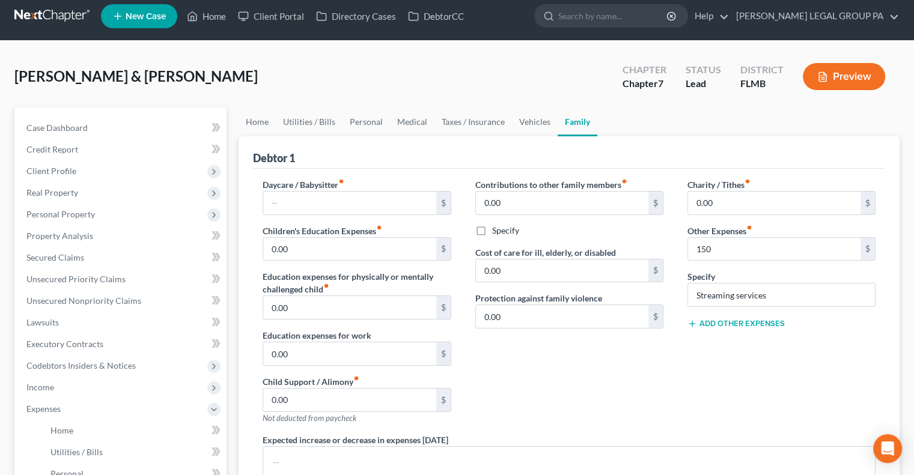
scroll to position [7, 0]
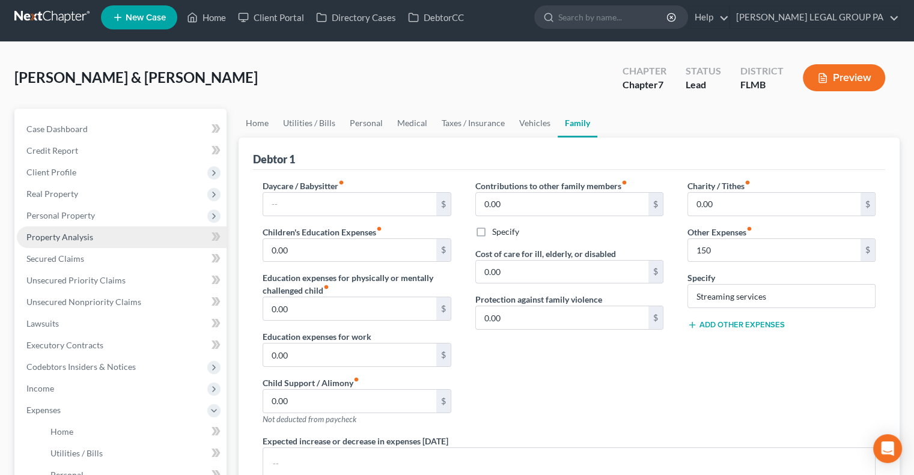
click at [119, 237] on link "Property Analysis" at bounding box center [122, 237] width 210 height 22
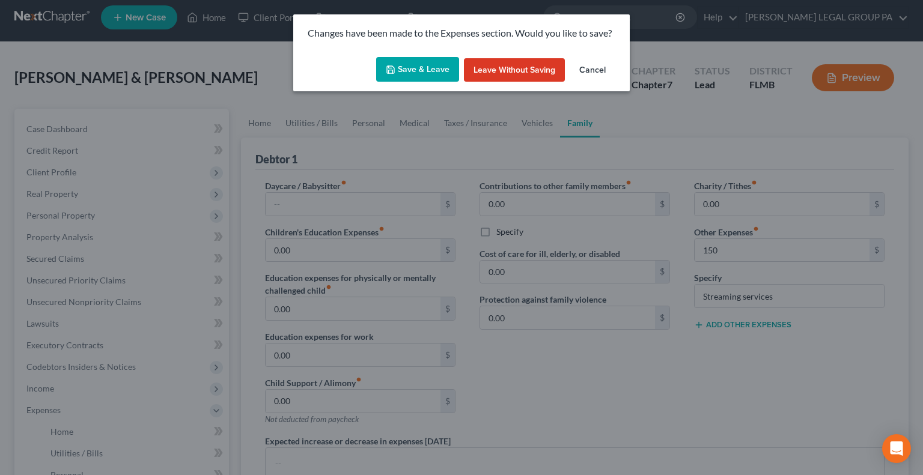
click at [417, 67] on button "Save & Leave" at bounding box center [417, 69] width 83 height 25
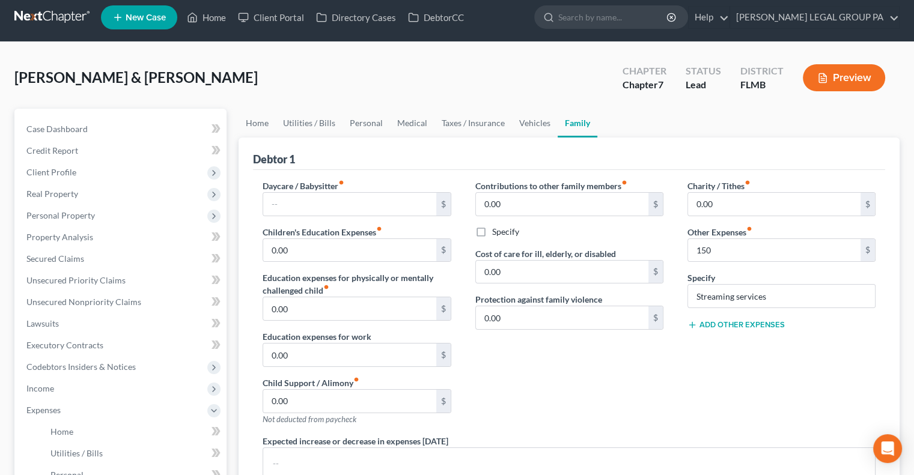
type input "150.00"
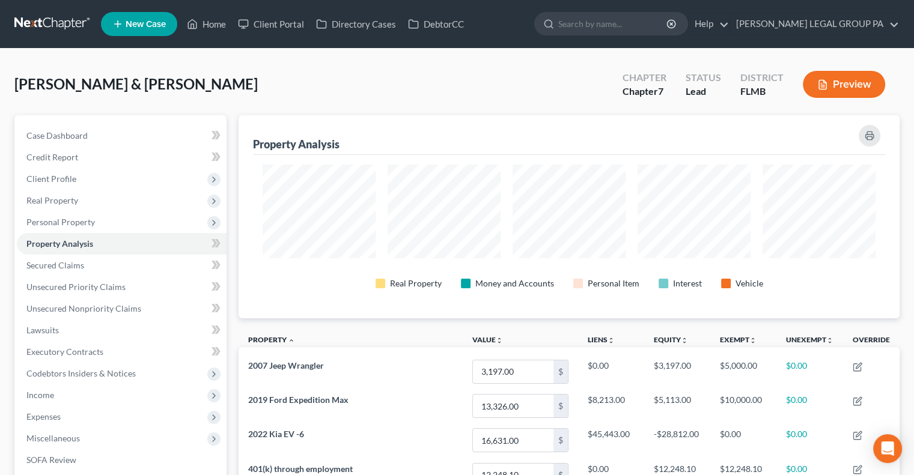
scroll to position [600573, 600115]
